Goal: Ask a question: Seek information or help from site administrators or community

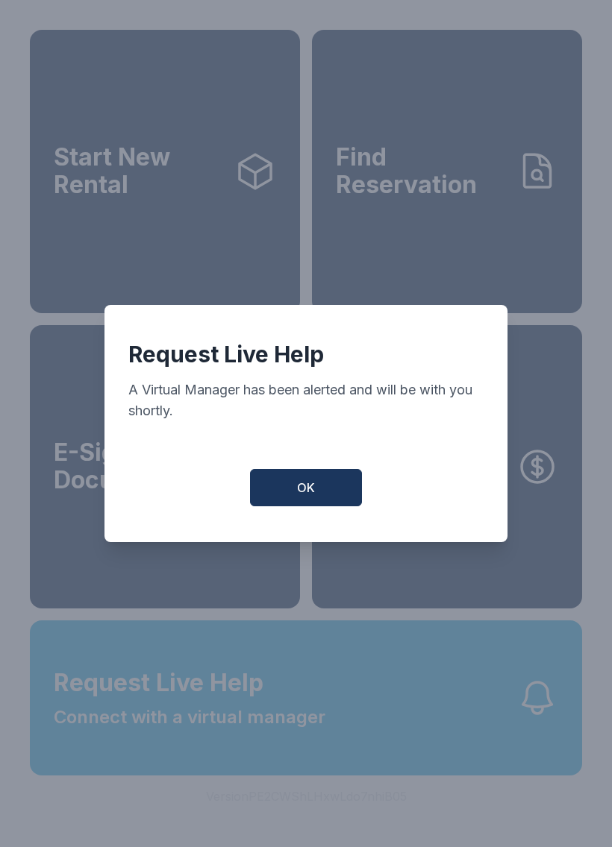
click at [329, 484] on button "OK" at bounding box center [306, 487] width 112 height 37
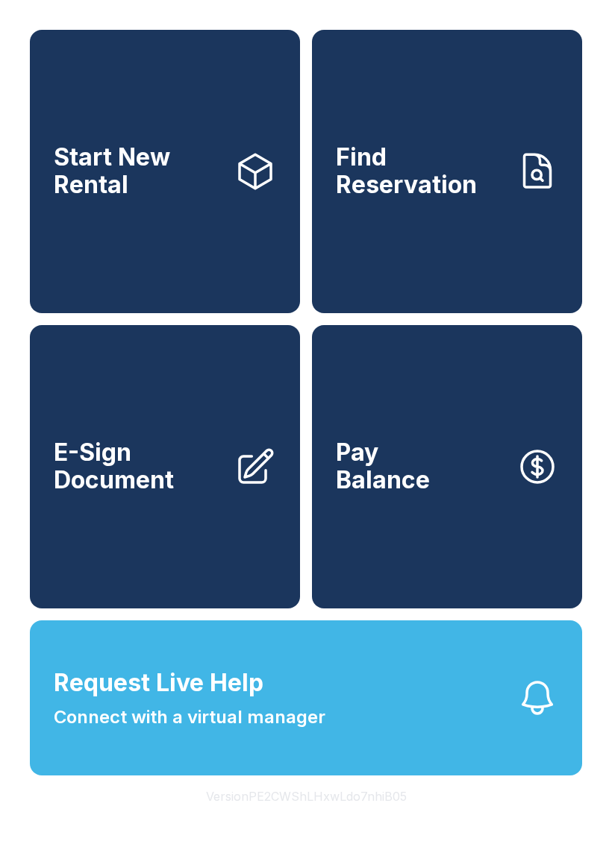
click at [486, 743] on button "Request Live Help Connect with a virtual manager" at bounding box center [306, 697] width 552 height 155
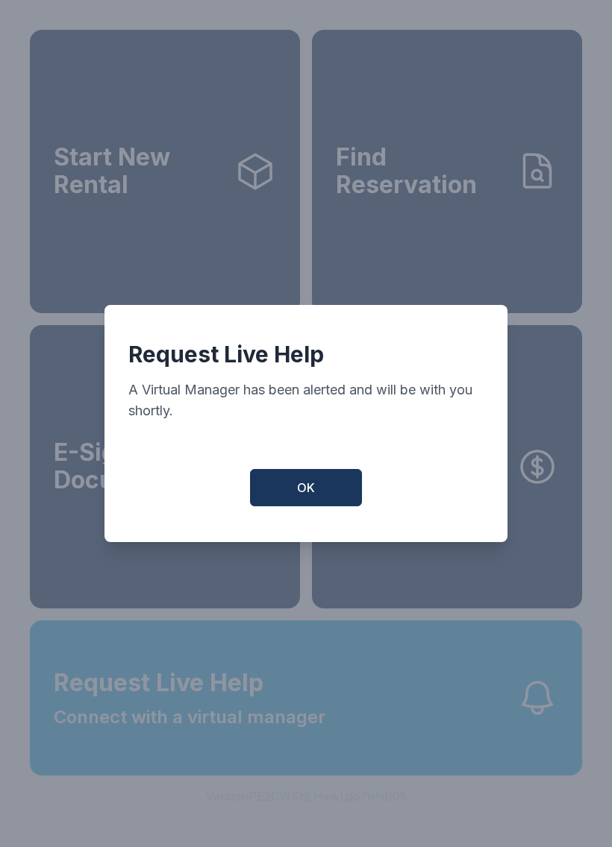
click at [330, 492] on button "OK" at bounding box center [306, 487] width 112 height 37
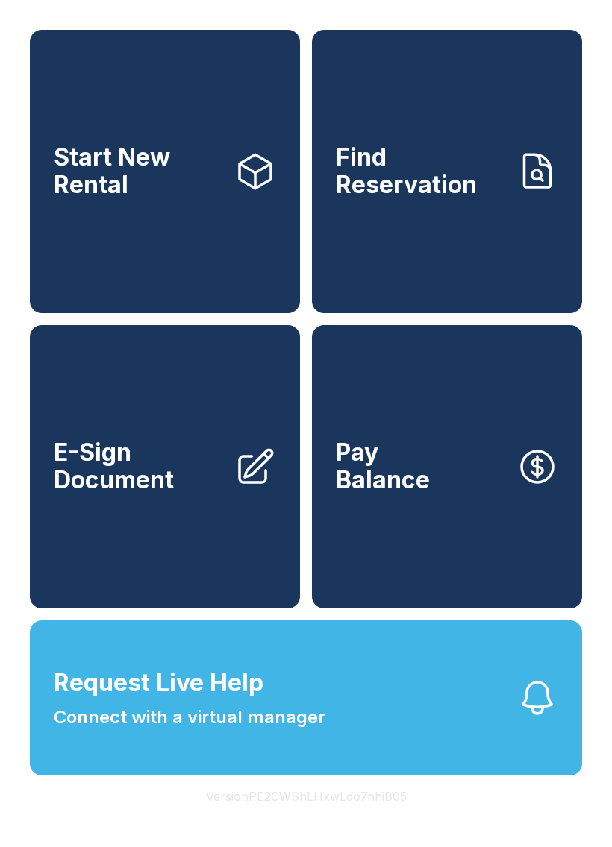
click at [280, 731] on span "Connect with a virtual manager" at bounding box center [189, 717] width 271 height 27
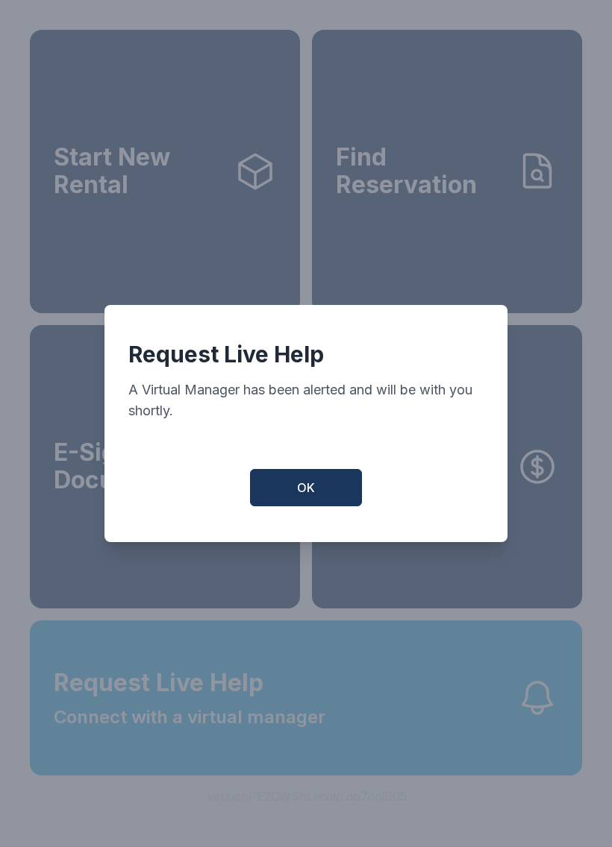
click at [289, 486] on button "OK" at bounding box center [306, 487] width 112 height 37
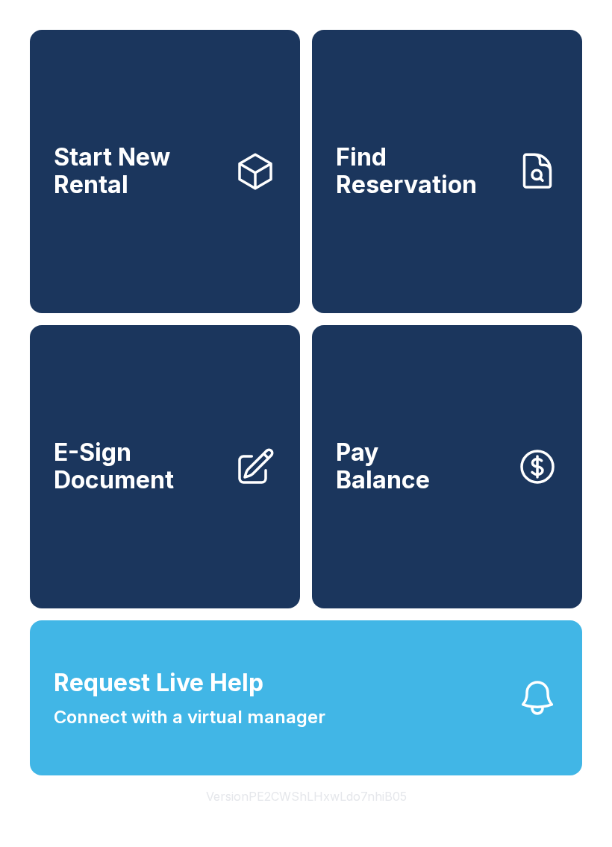
click at [253, 731] on span "Connect with a virtual manager" at bounding box center [189, 717] width 271 height 27
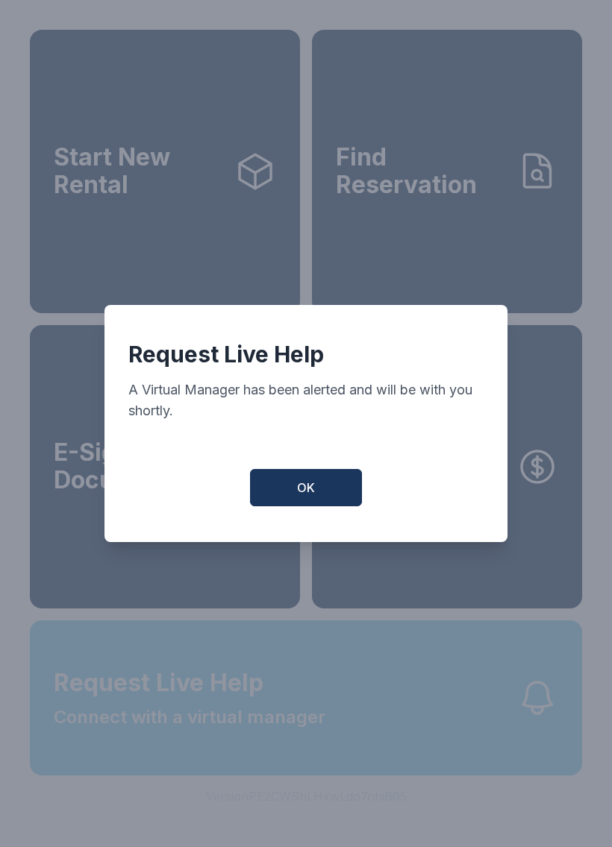
click at [253, 741] on div "Request Live Help A Virtual Manager has been alerted and will be with you short…" at bounding box center [306, 423] width 612 height 847
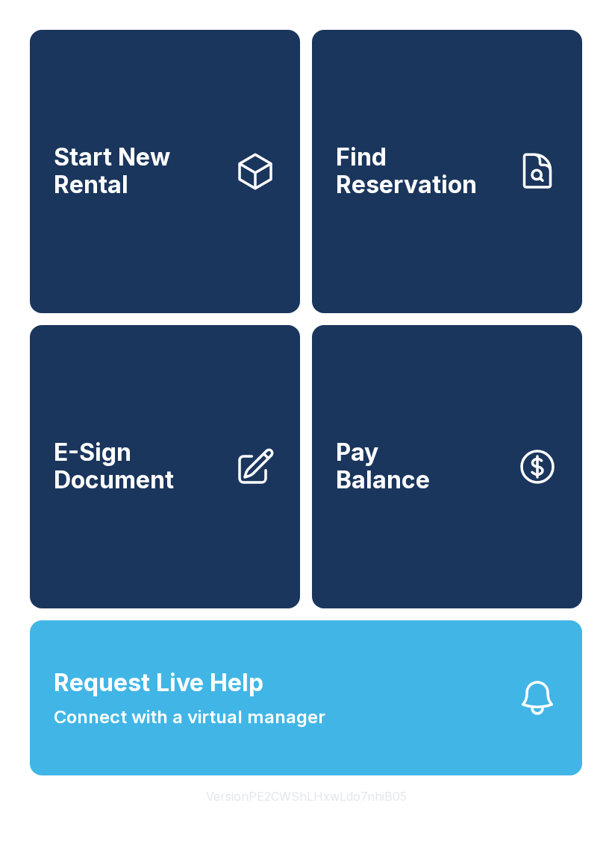
click at [225, 731] on span "Connect with a virtual manager" at bounding box center [189, 717] width 271 height 27
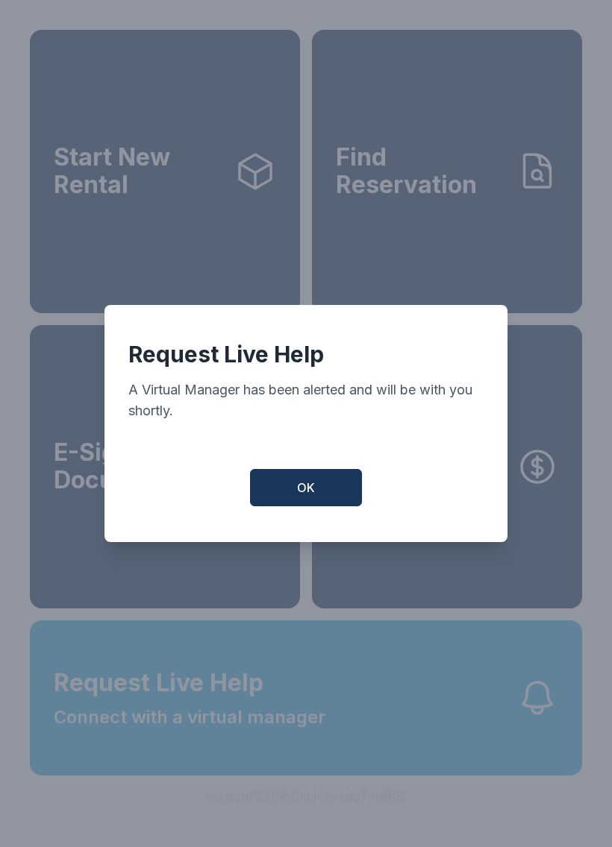
click at [295, 499] on button "OK" at bounding box center [306, 487] width 112 height 37
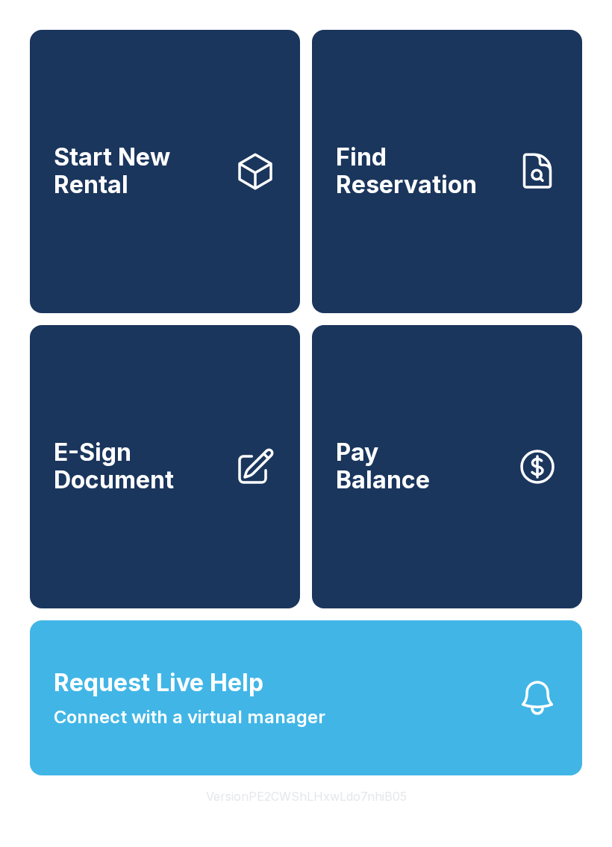
click at [254, 731] on span "Connect with a virtual manager" at bounding box center [189, 717] width 271 height 27
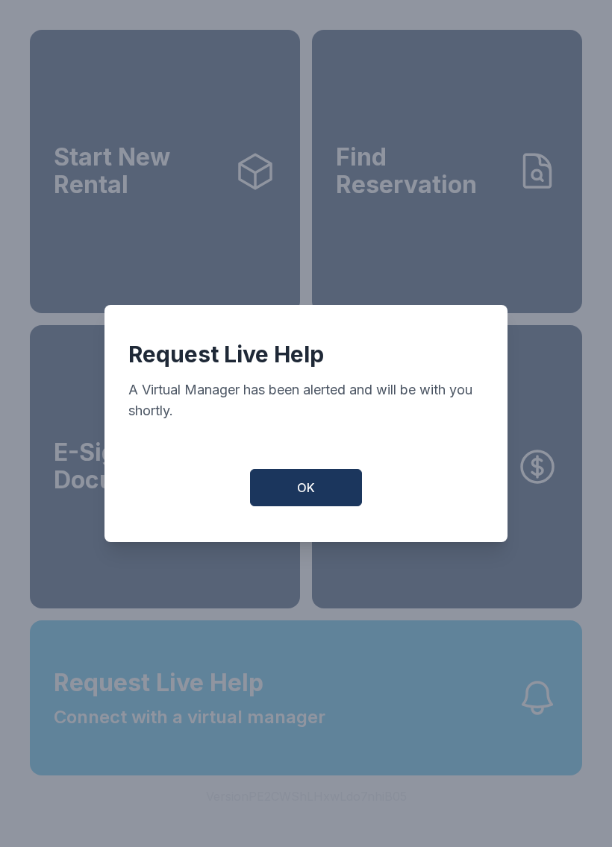
click at [329, 491] on button "OK" at bounding box center [306, 487] width 112 height 37
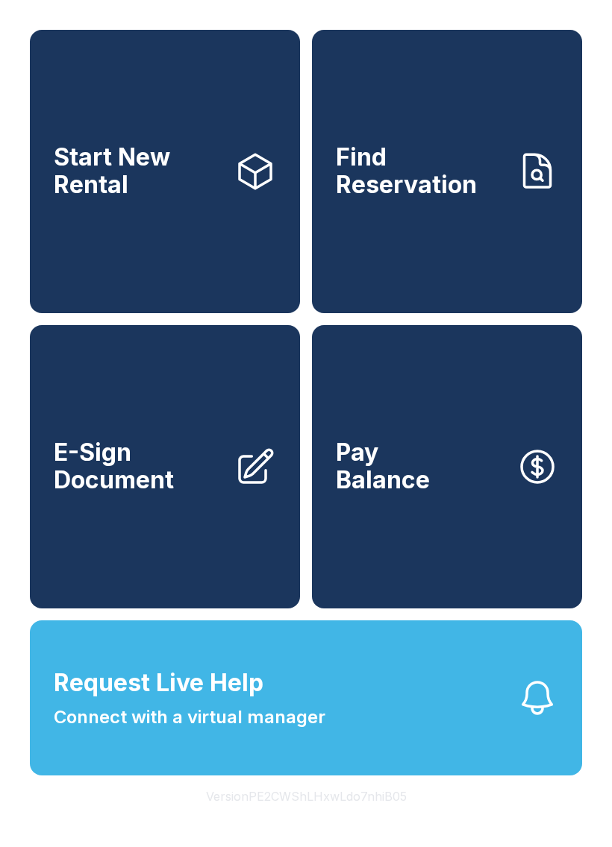
click at [286, 776] on button "Request Live Help Connect with a virtual manager" at bounding box center [306, 697] width 552 height 155
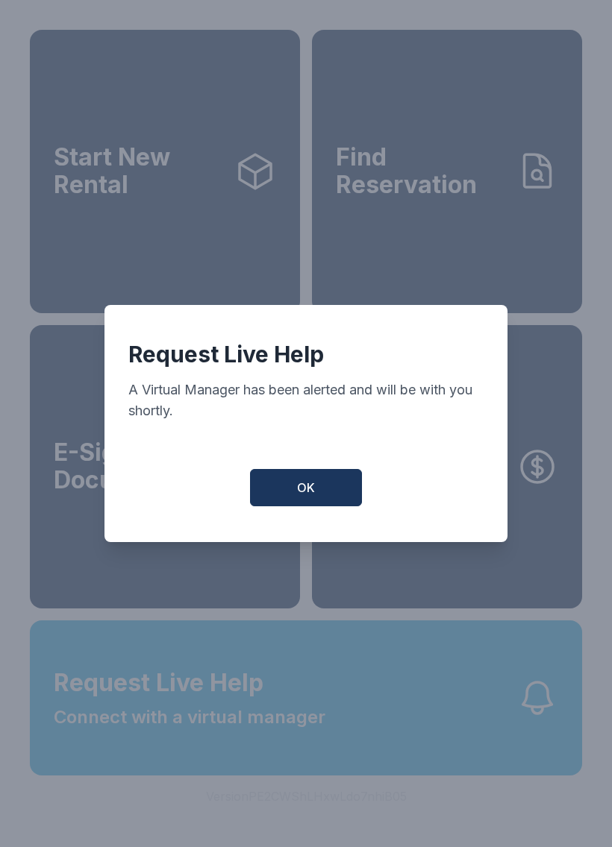
click at [317, 506] on button "OK" at bounding box center [306, 487] width 112 height 37
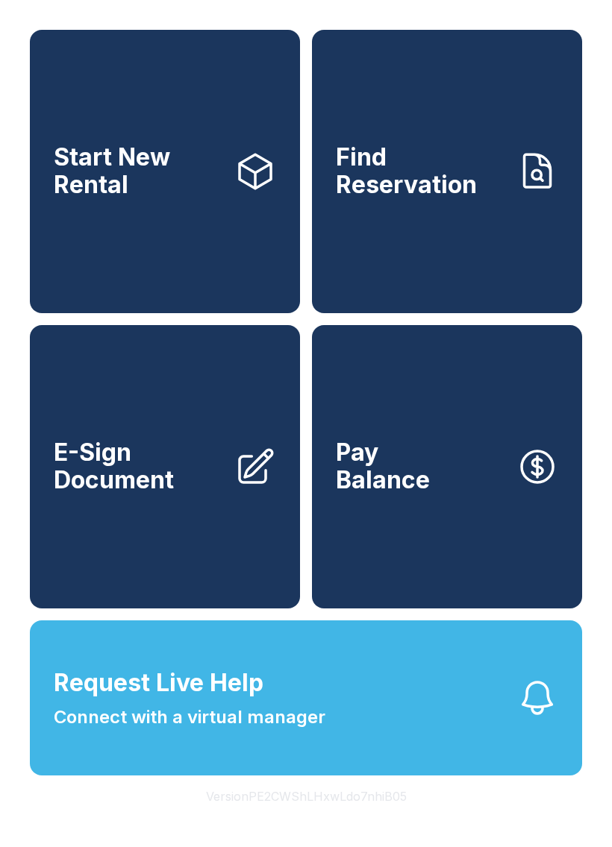
click at [294, 731] on span "Request Live Help Connect with a virtual manager" at bounding box center [189, 698] width 271 height 66
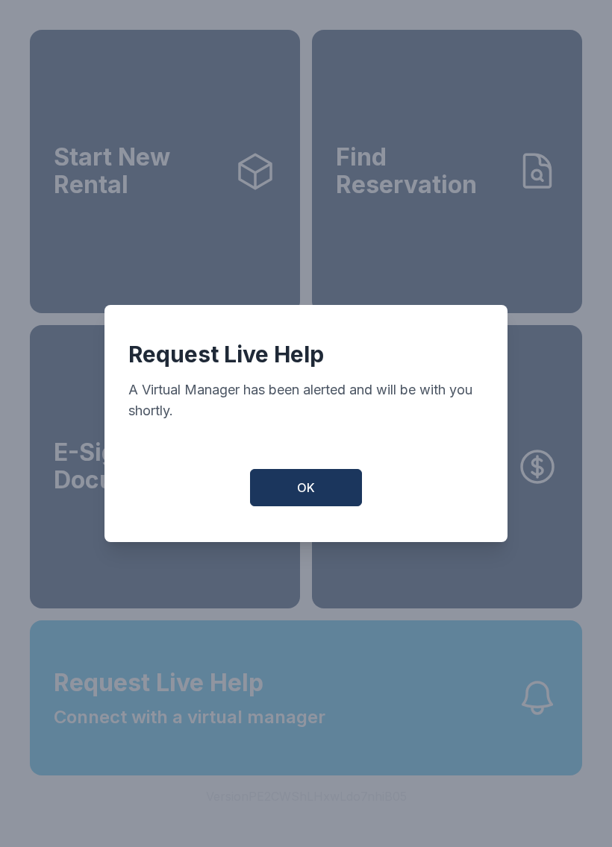
click at [329, 486] on button "OK" at bounding box center [306, 487] width 112 height 37
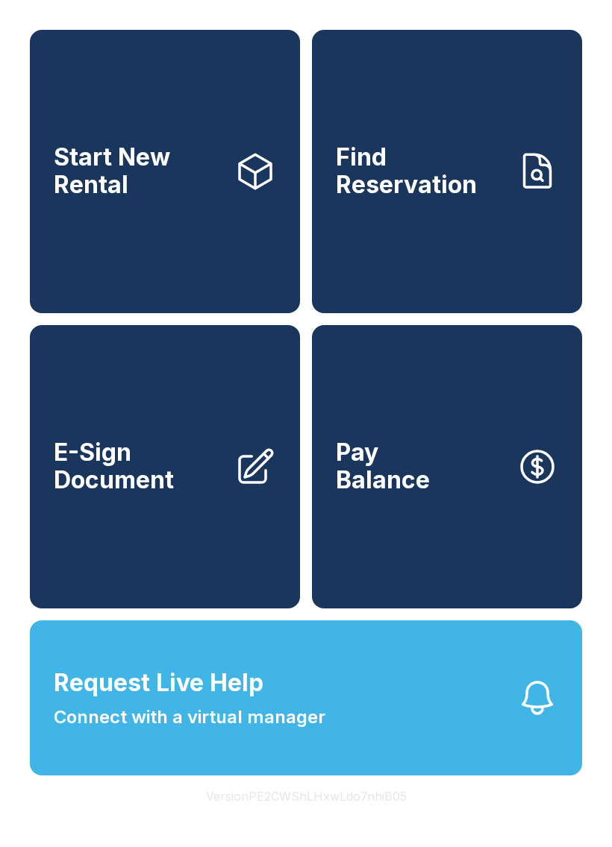
click at [237, 731] on span "Connect with a virtual manager" at bounding box center [189, 717] width 271 height 27
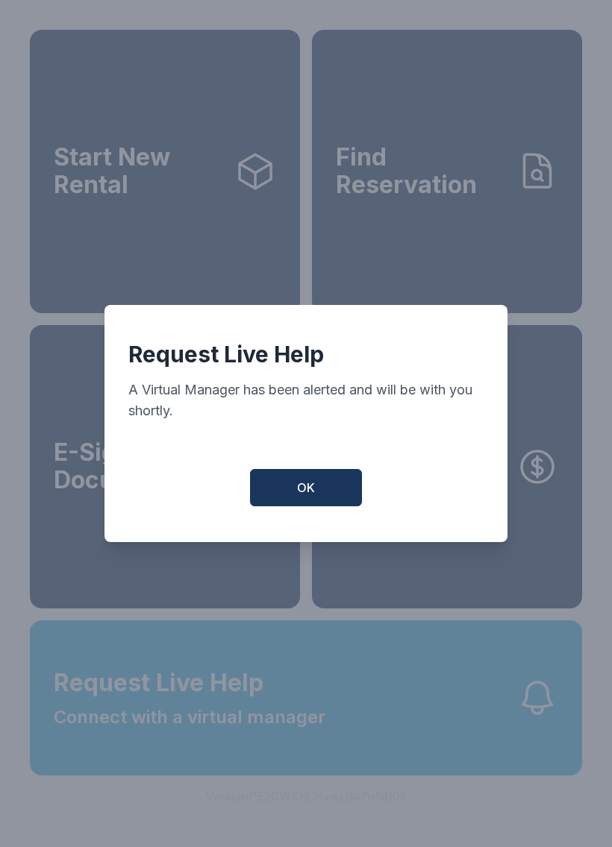
click at [293, 505] on button "OK" at bounding box center [306, 487] width 112 height 37
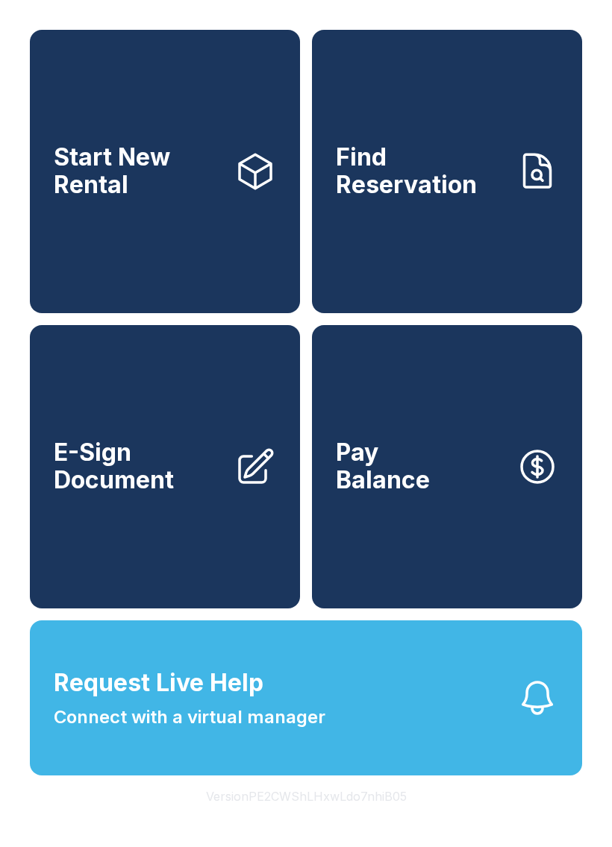
click at [333, 703] on button "Request Live Help Connect with a virtual manager" at bounding box center [306, 697] width 552 height 155
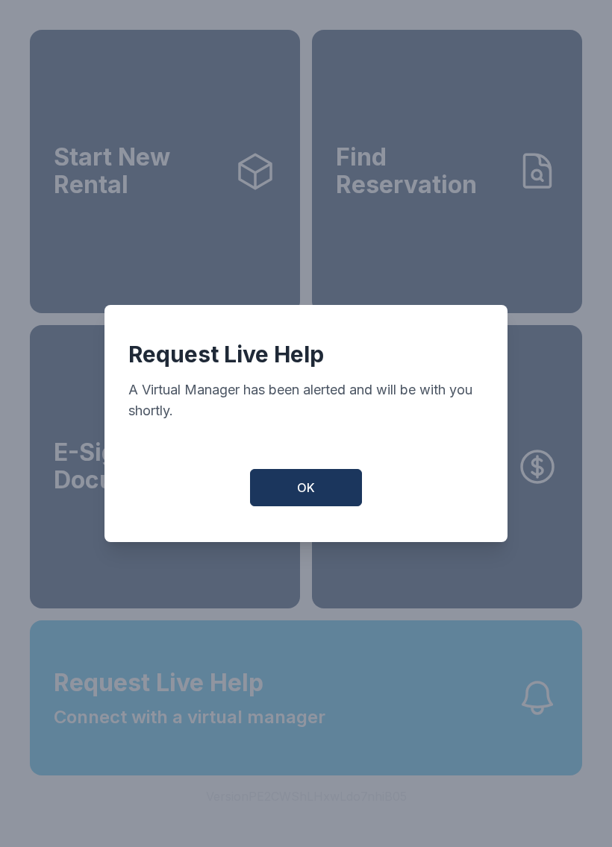
click at [288, 498] on button "OK" at bounding box center [306, 487] width 112 height 37
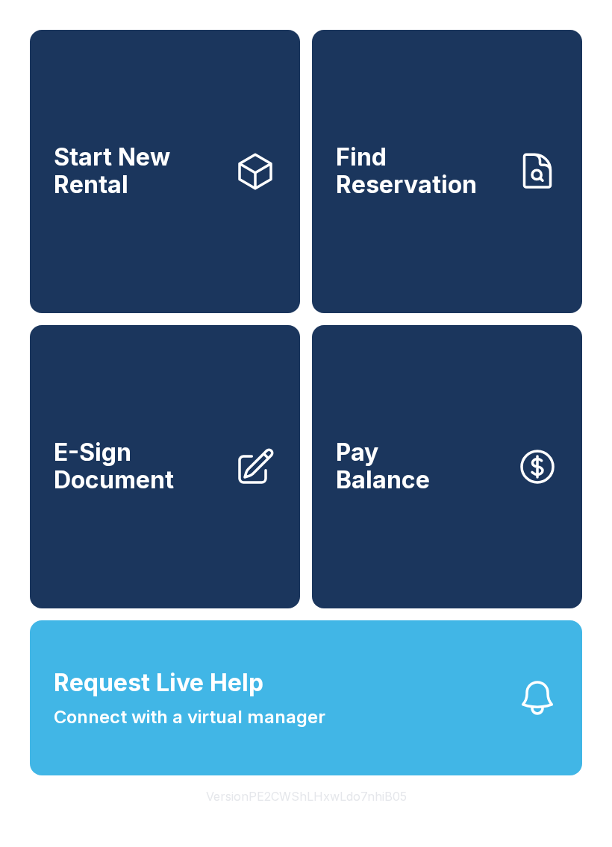
click at [359, 722] on button "Request Live Help Connect with a virtual manager" at bounding box center [306, 697] width 552 height 155
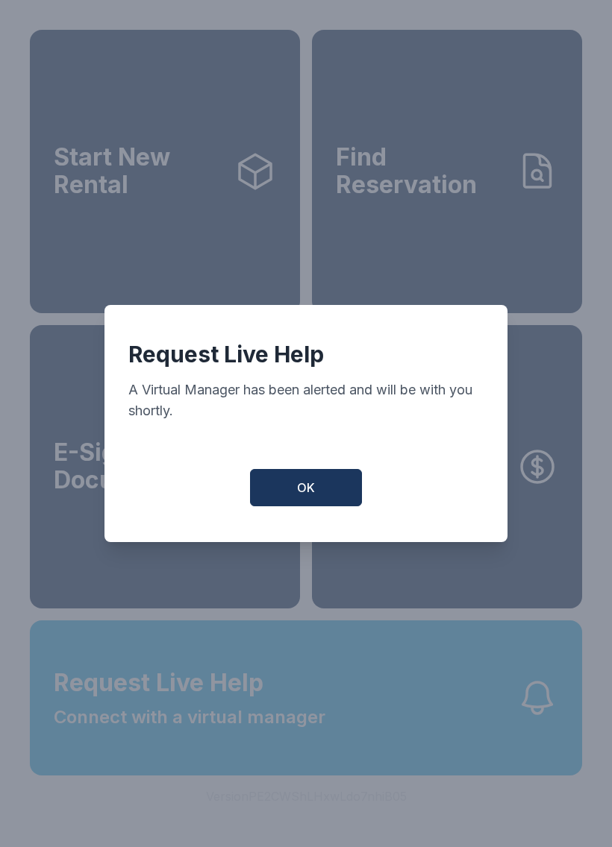
click at [312, 497] on span "OK" at bounding box center [306, 488] width 18 height 18
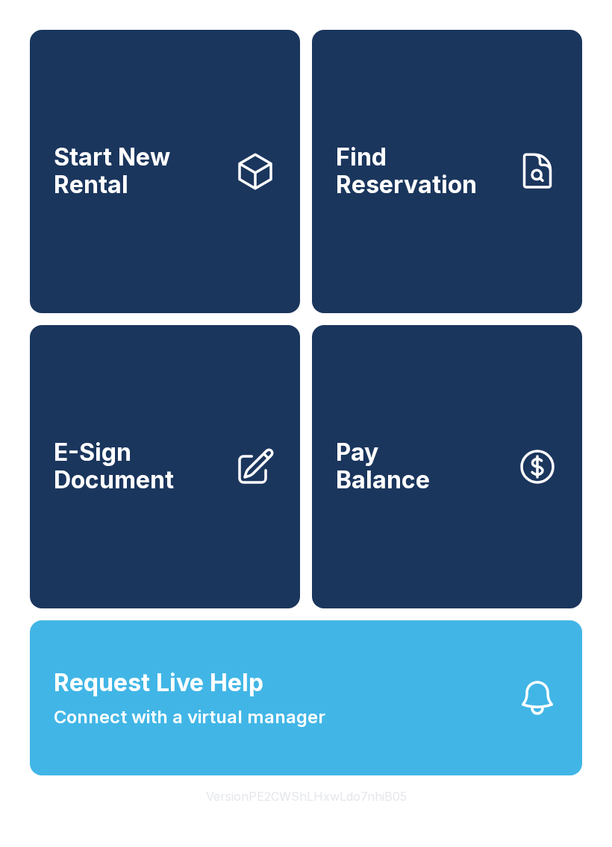
click at [368, 736] on button "Request Live Help Connect with a virtual manager" at bounding box center [306, 697] width 552 height 155
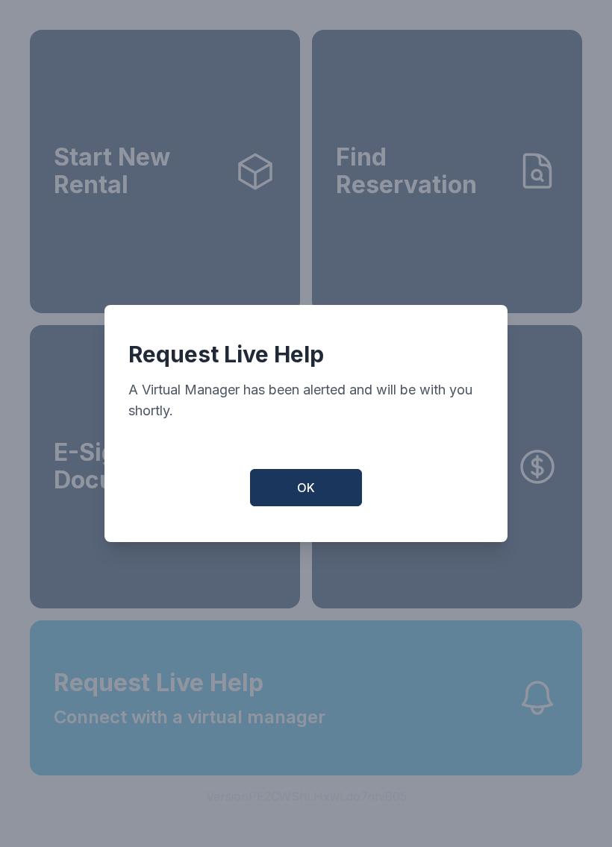
click at [297, 497] on span "OK" at bounding box center [306, 488] width 18 height 18
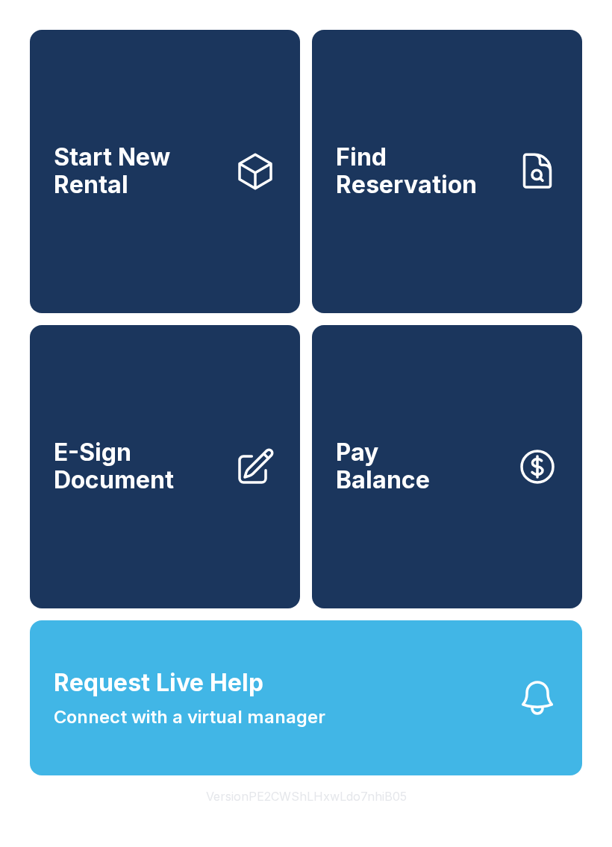
click at [368, 704] on button "Request Live Help Connect with a virtual manager" at bounding box center [306, 697] width 552 height 155
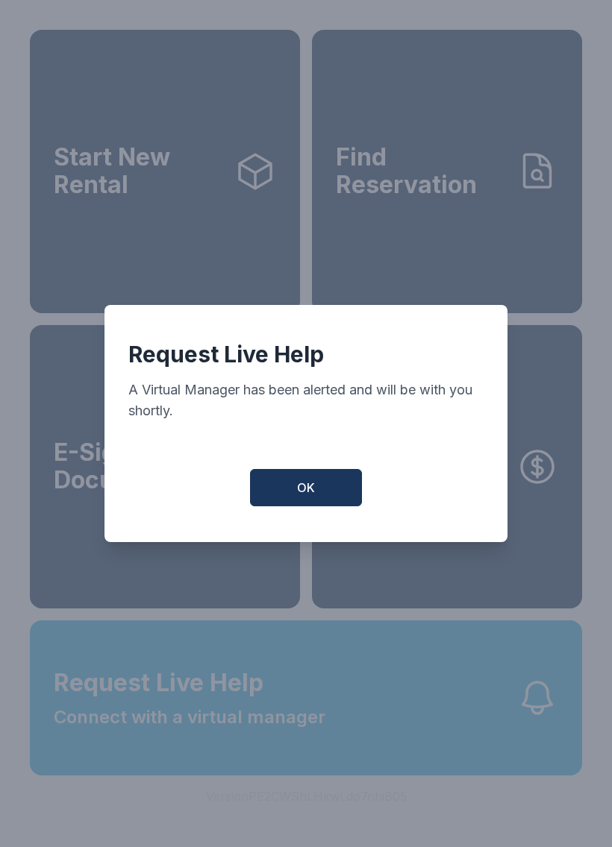
click at [295, 468] on div "Request Live Help A Virtual Manager has been alerted and will be with you short…" at bounding box center [305, 423] width 403 height 237
click at [304, 489] on span "OK" at bounding box center [306, 488] width 18 height 18
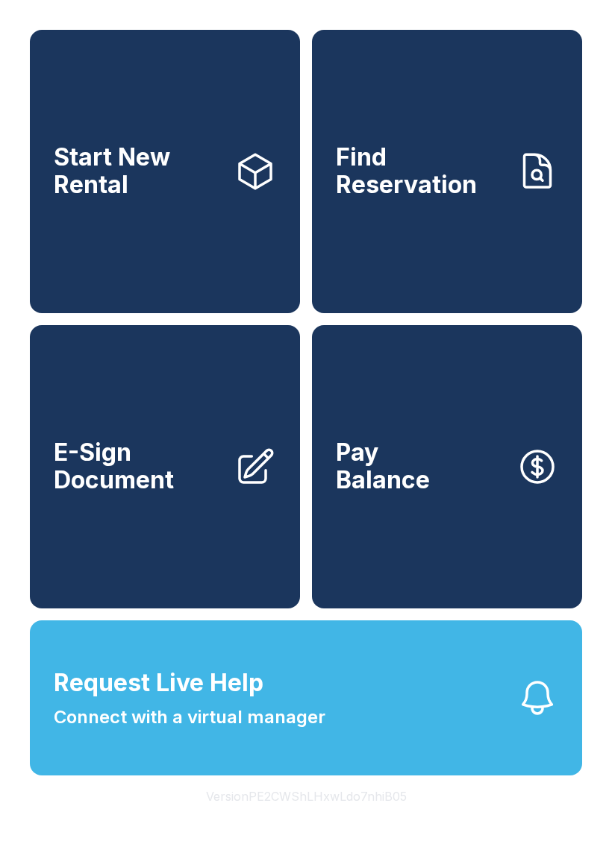
click at [345, 698] on button "Request Live Help Connect with a virtual manager" at bounding box center [306, 697] width 552 height 155
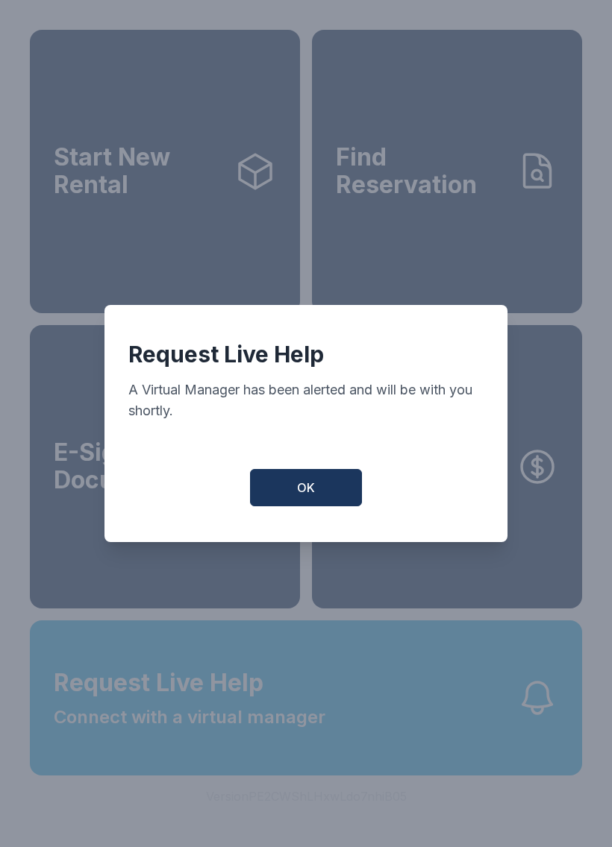
click at [285, 490] on button "OK" at bounding box center [306, 487] width 112 height 37
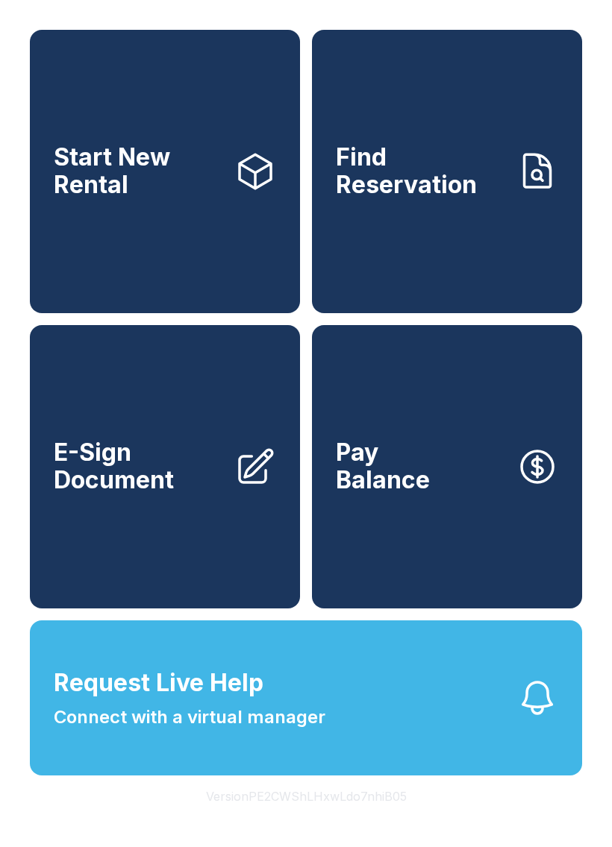
click at [322, 731] on span "Connect with a virtual manager" at bounding box center [189, 717] width 271 height 27
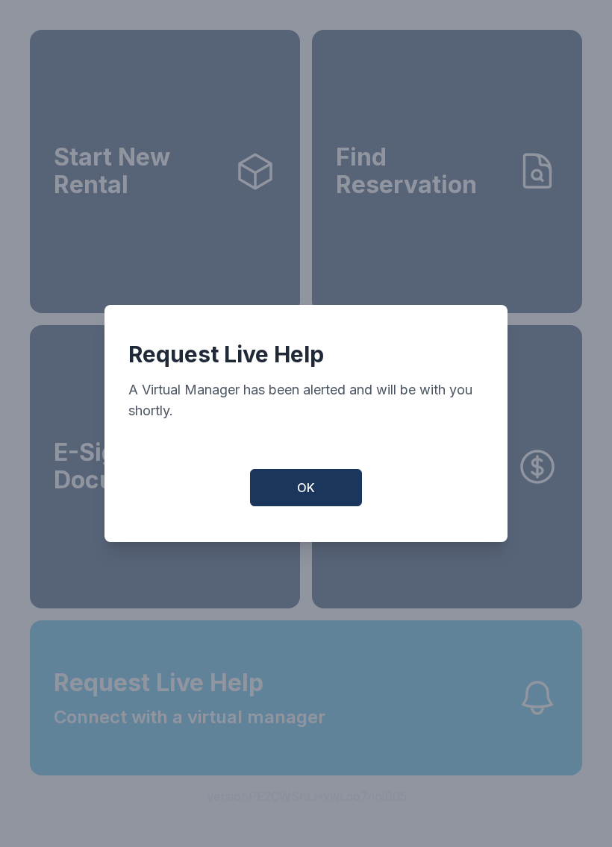
click at [271, 495] on button "OK" at bounding box center [306, 487] width 112 height 37
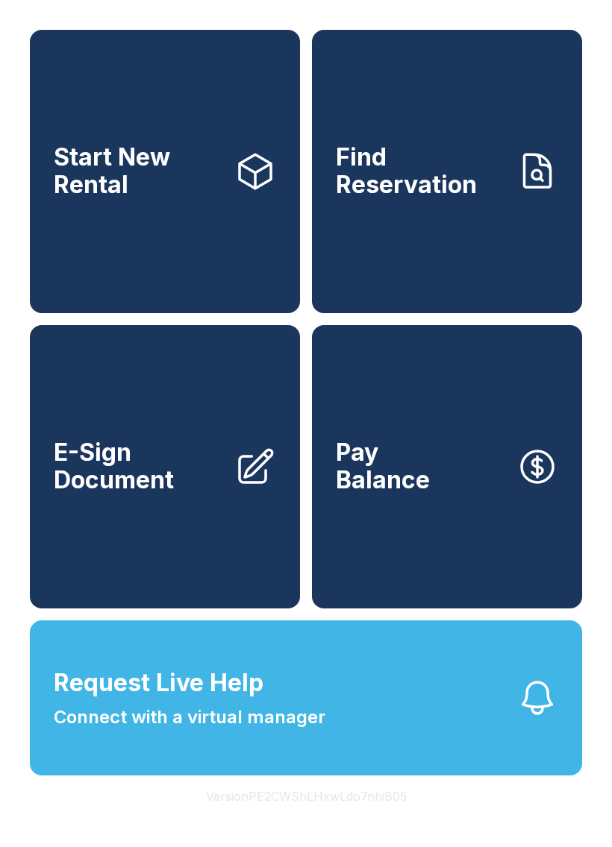
click at [292, 731] on span "Connect with a virtual manager" at bounding box center [189, 717] width 271 height 27
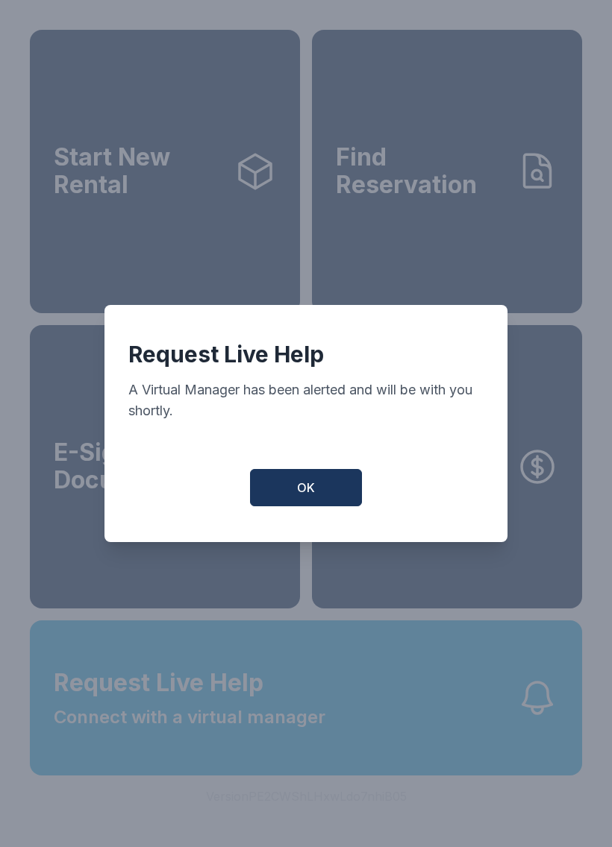
click at [310, 506] on button "OK" at bounding box center [306, 487] width 112 height 37
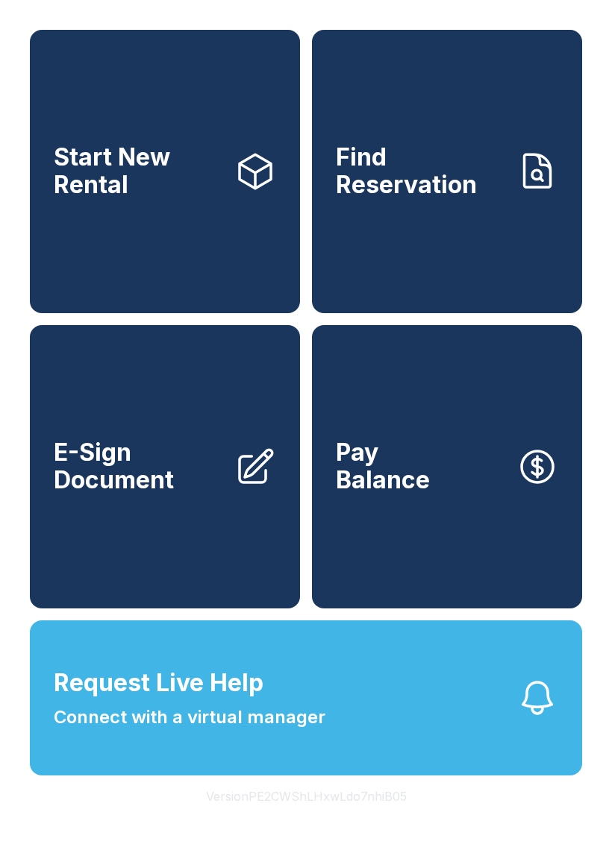
click at [259, 701] on span "Request Live Help" at bounding box center [159, 683] width 210 height 36
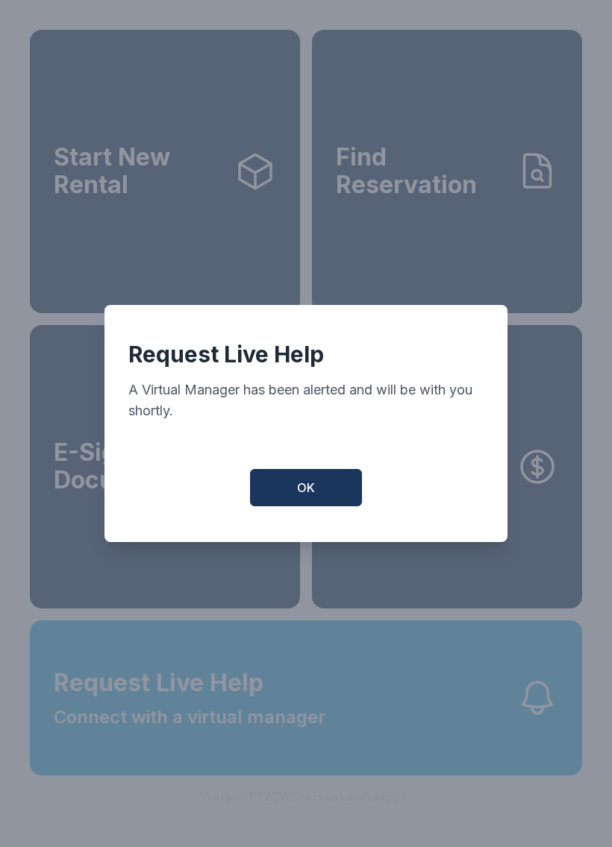
click at [307, 497] on span "OK" at bounding box center [306, 488] width 18 height 18
